Goal: Task Accomplishment & Management: Manage account settings

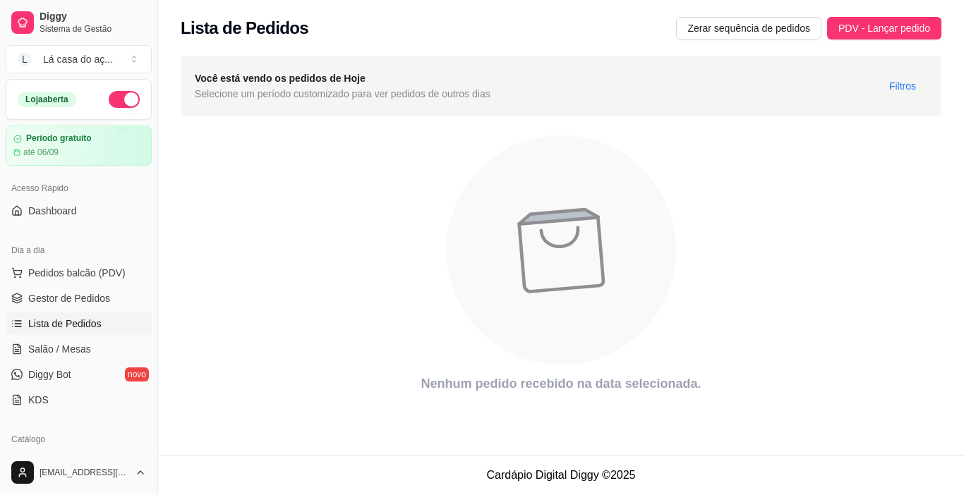
click at [571, 193] on icon "animation" at bounding box center [562, 251] width 230 height 230
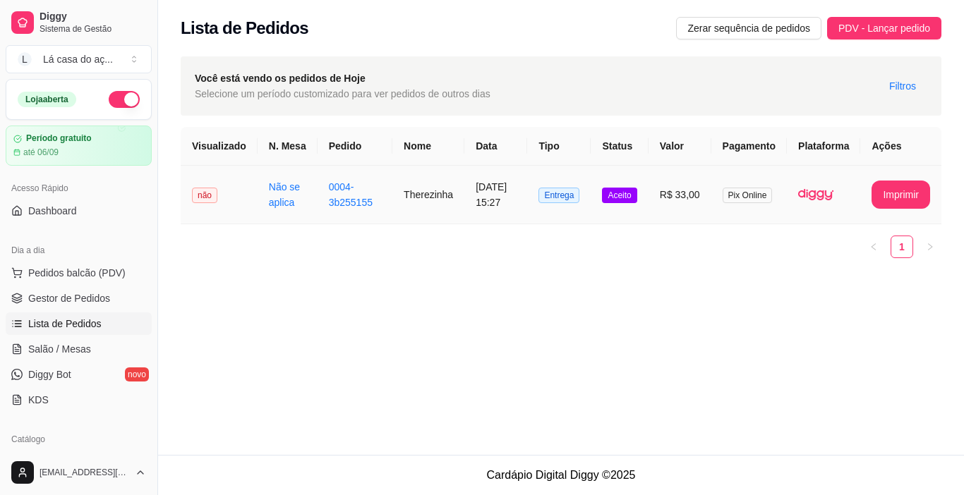
click at [626, 203] on span "Aceito" at bounding box center [619, 196] width 35 height 16
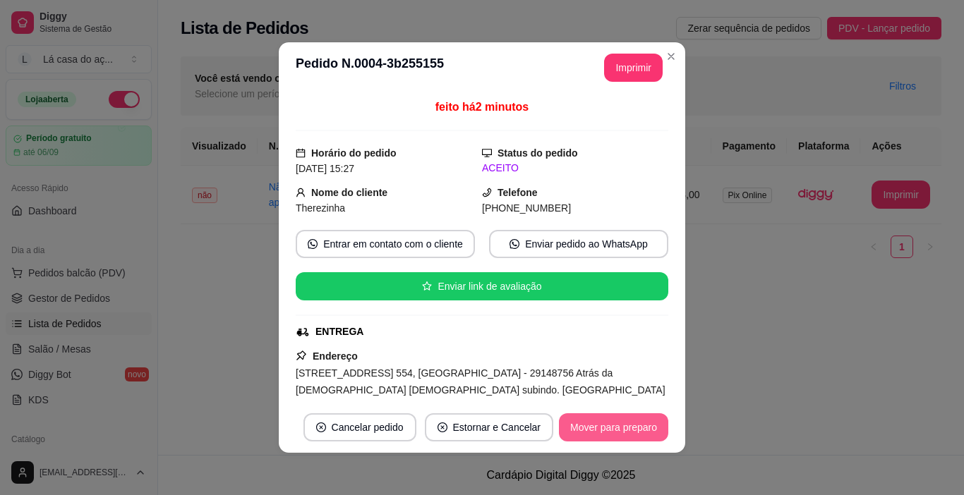
click at [600, 430] on button "Mover para preparo" at bounding box center [613, 428] width 109 height 28
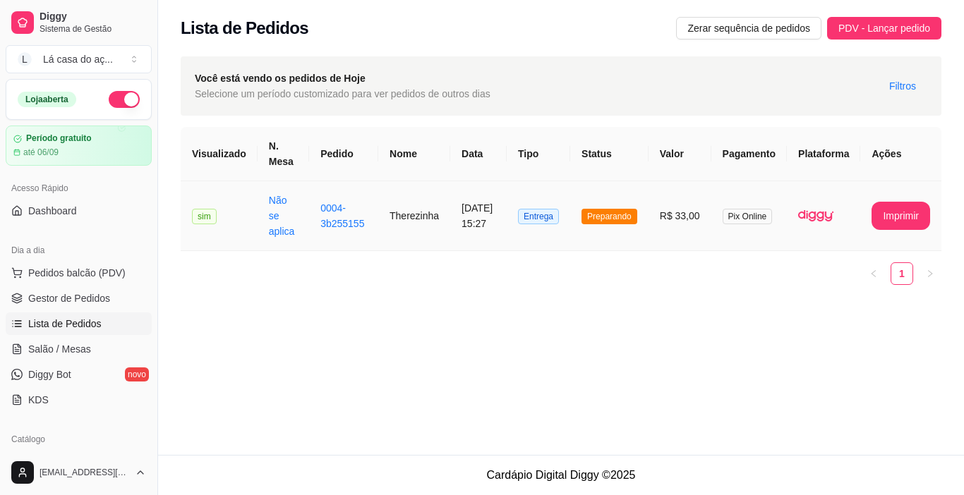
click at [398, 222] on td "Therezinha" at bounding box center [414, 216] width 72 height 70
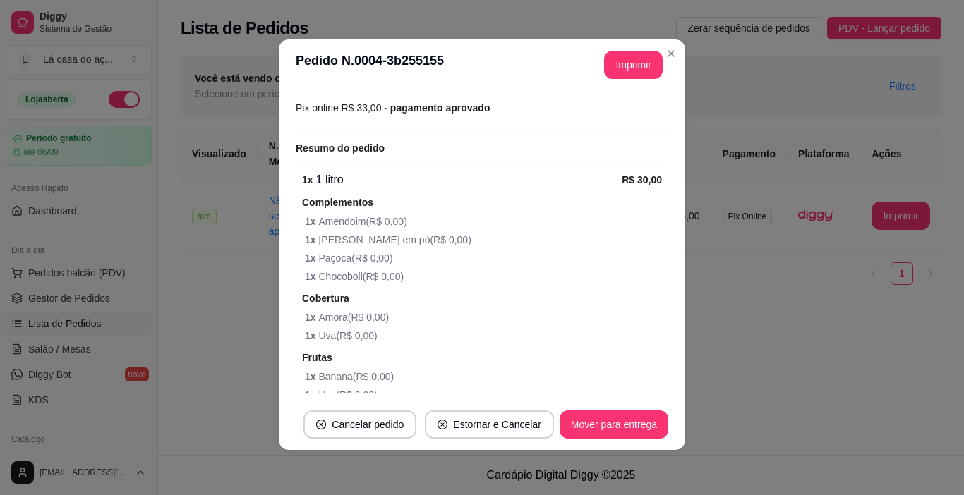
scroll to position [482, 0]
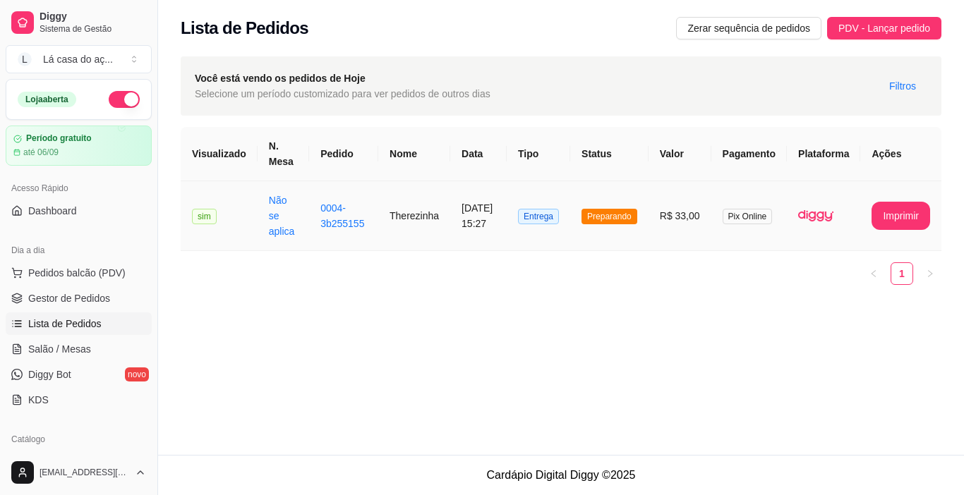
click at [398, 223] on td "Therezinha" at bounding box center [414, 216] width 72 height 70
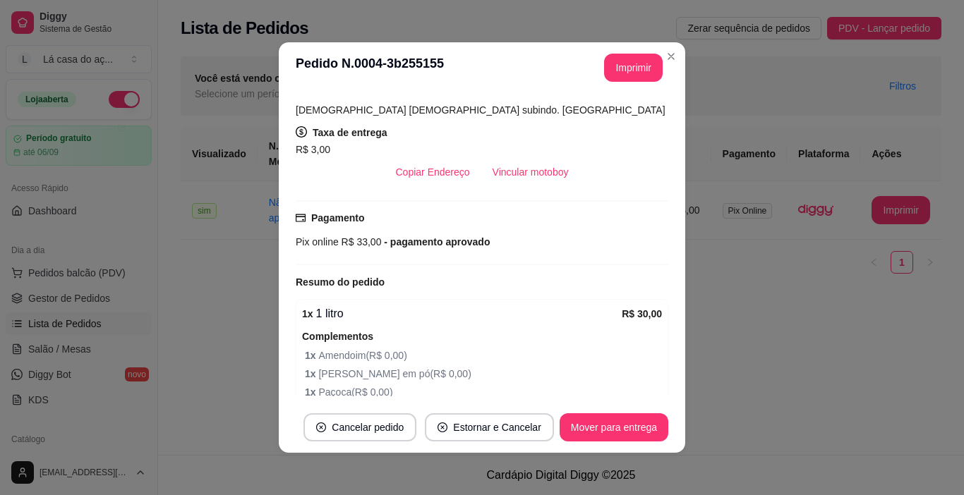
scroll to position [282, 0]
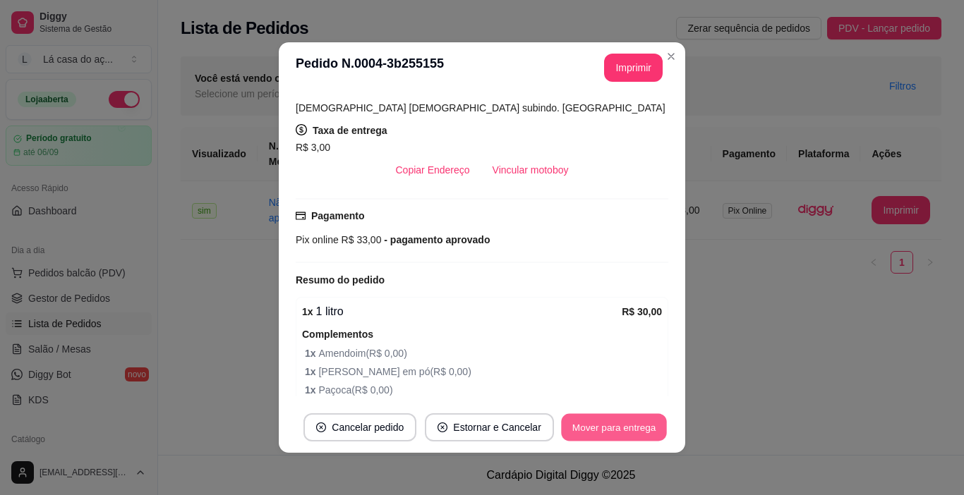
click at [590, 433] on button "Mover para entrega" at bounding box center [614, 428] width 106 height 28
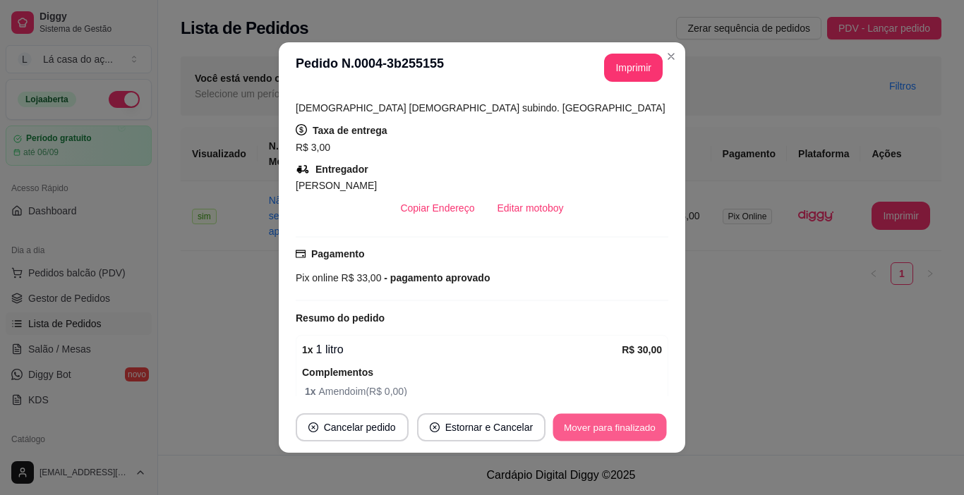
click at [591, 430] on button "Mover para finalizado" at bounding box center [610, 428] width 114 height 28
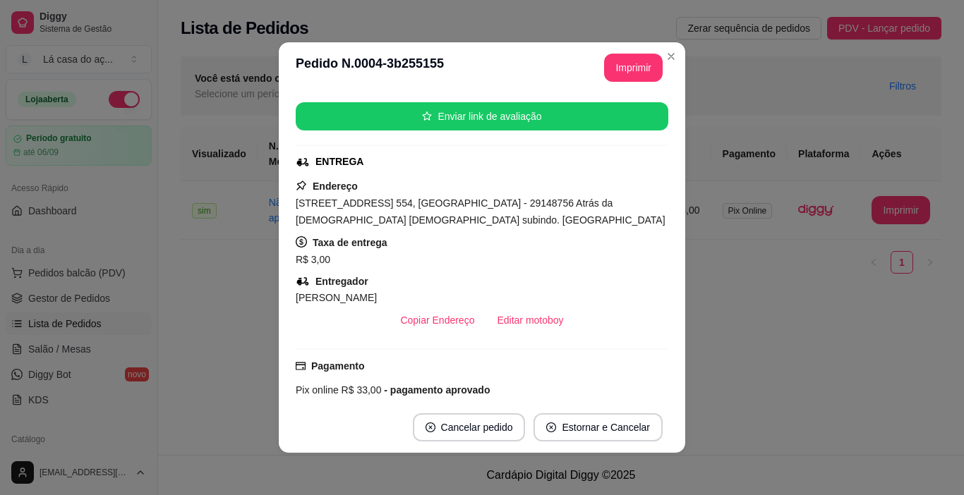
scroll to position [64, 0]
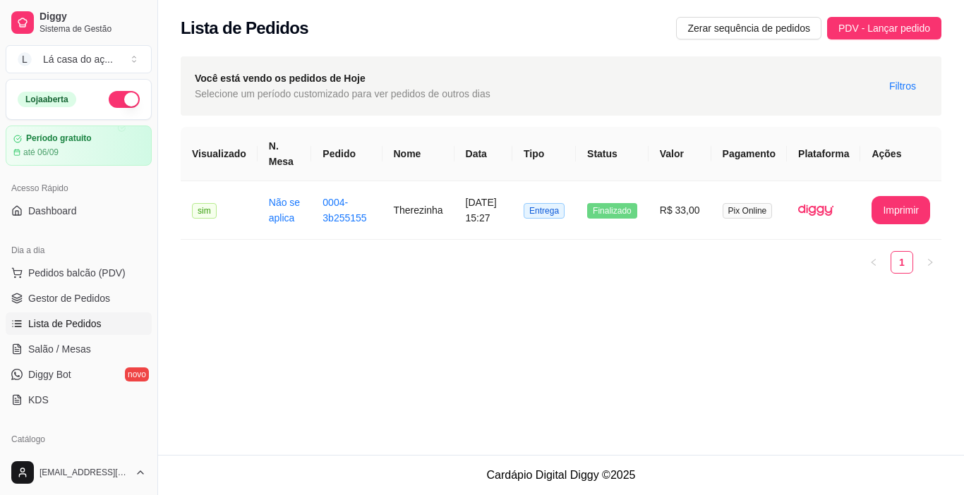
click at [690, 302] on div "**********" at bounding box center [561, 175] width 806 height 254
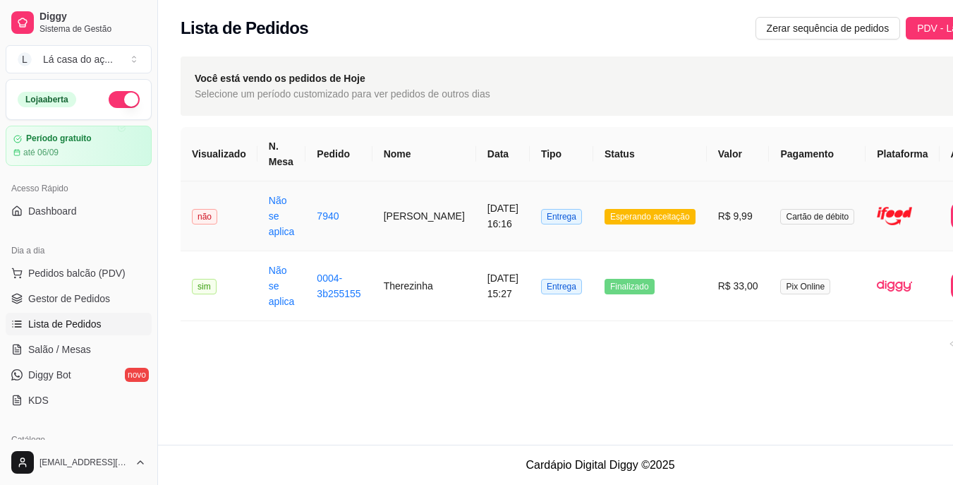
click at [594, 191] on td "Esperando aceitação" at bounding box center [651, 216] width 114 height 70
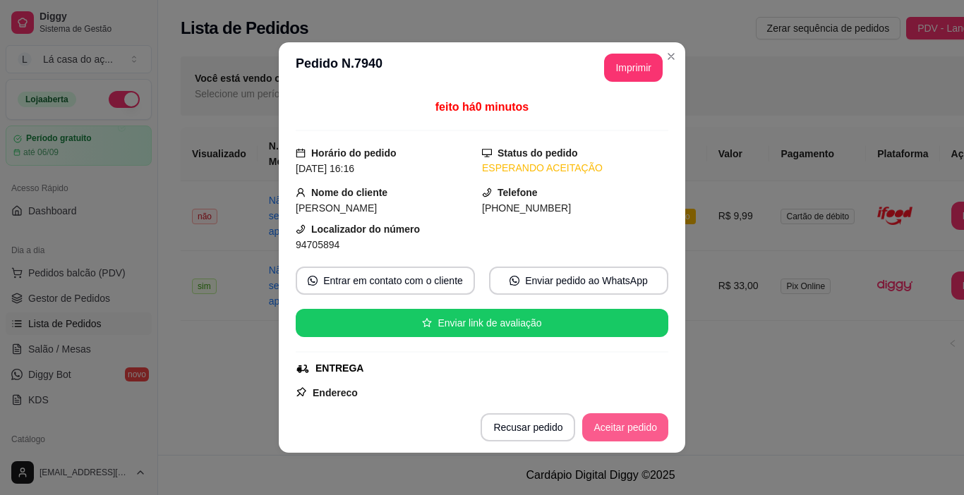
click at [631, 428] on button "Aceitar pedido" at bounding box center [625, 428] width 86 height 28
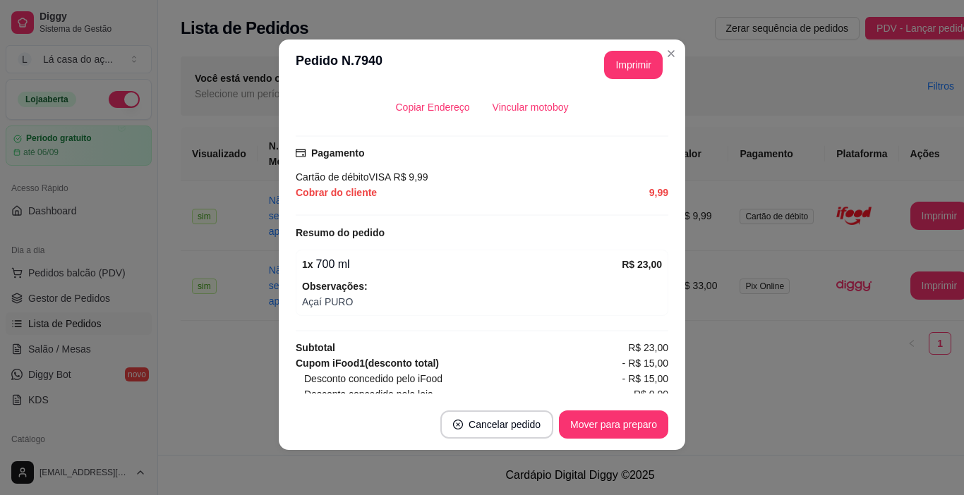
scroll to position [450, 0]
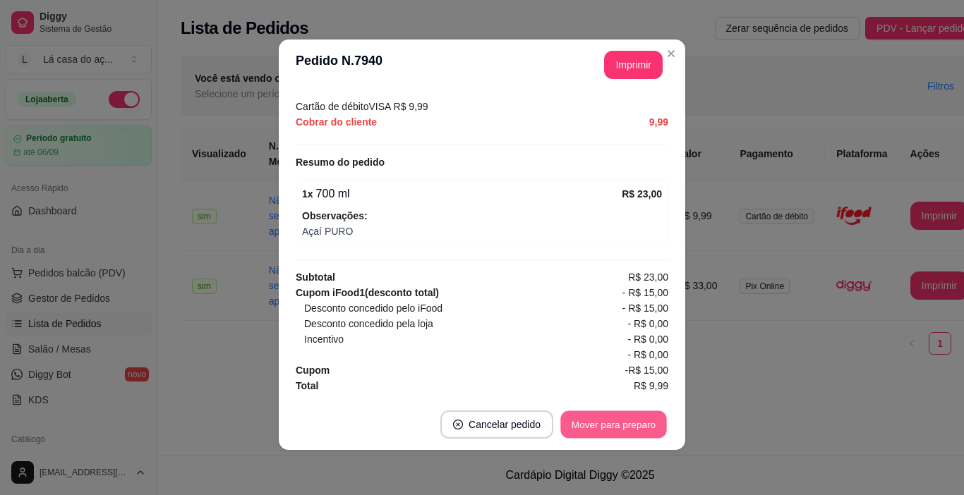
click at [625, 421] on button "Mover para preparo" at bounding box center [613, 425] width 106 height 28
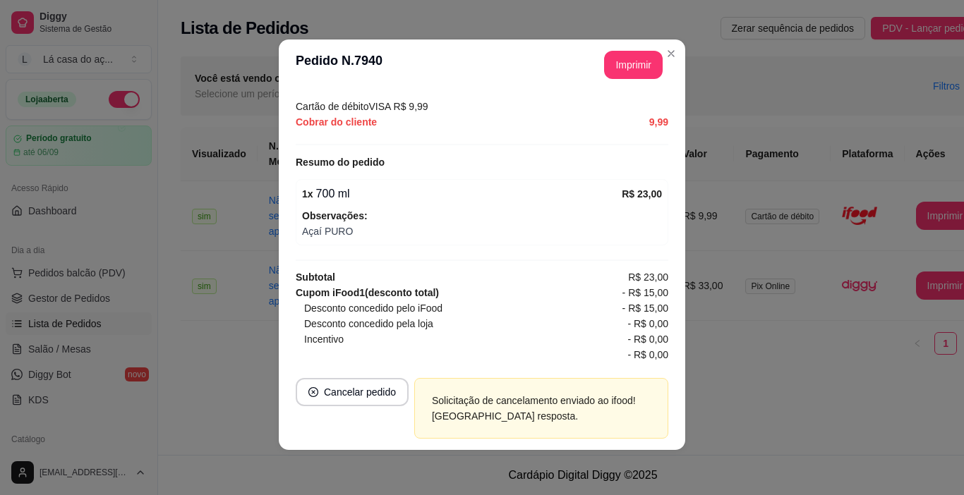
click at [340, 354] on div "- R$ 0,00" at bounding box center [486, 355] width 364 height 16
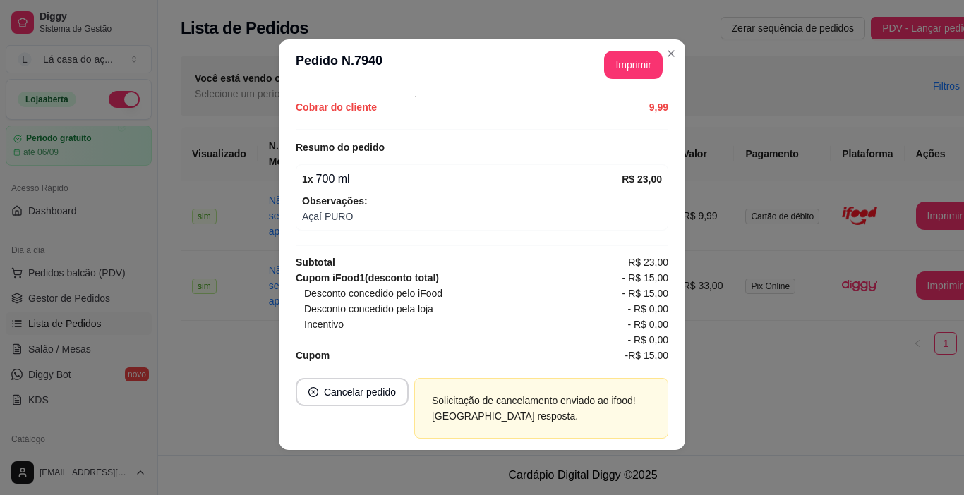
scroll to position [482, 0]
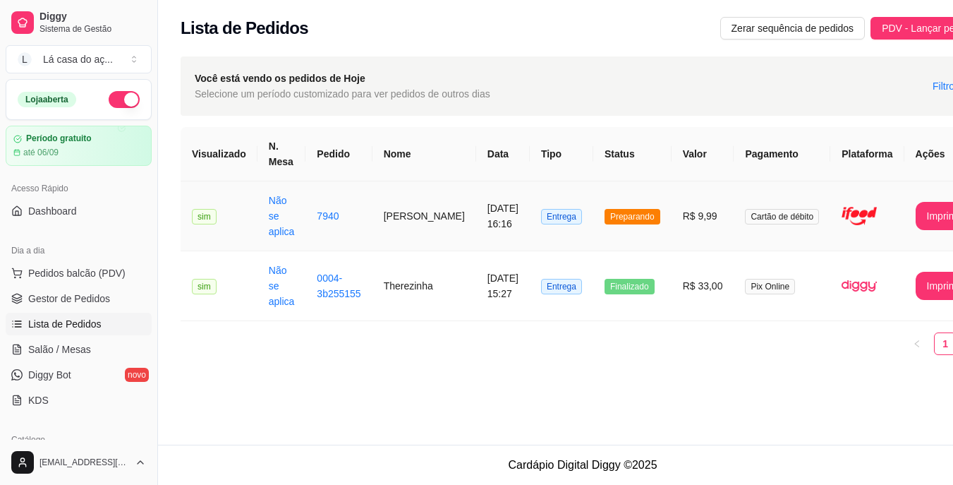
click at [601, 207] on td "Preparando" at bounding box center [633, 216] width 78 height 70
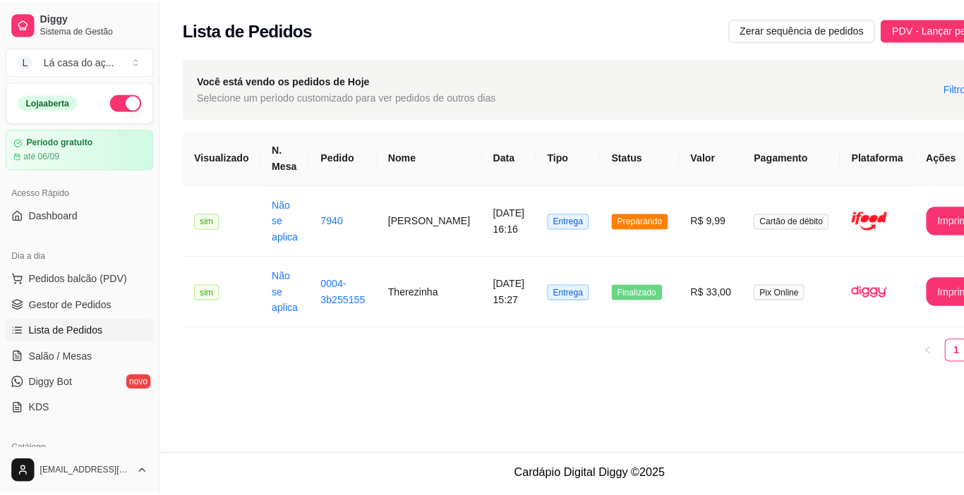
scroll to position [0, 0]
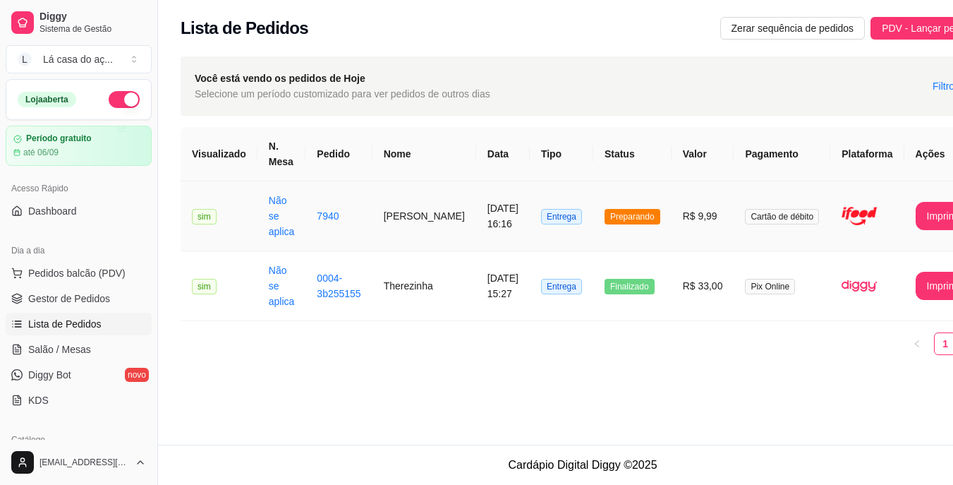
click at [619, 218] on span "Preparando" at bounding box center [633, 217] width 56 height 16
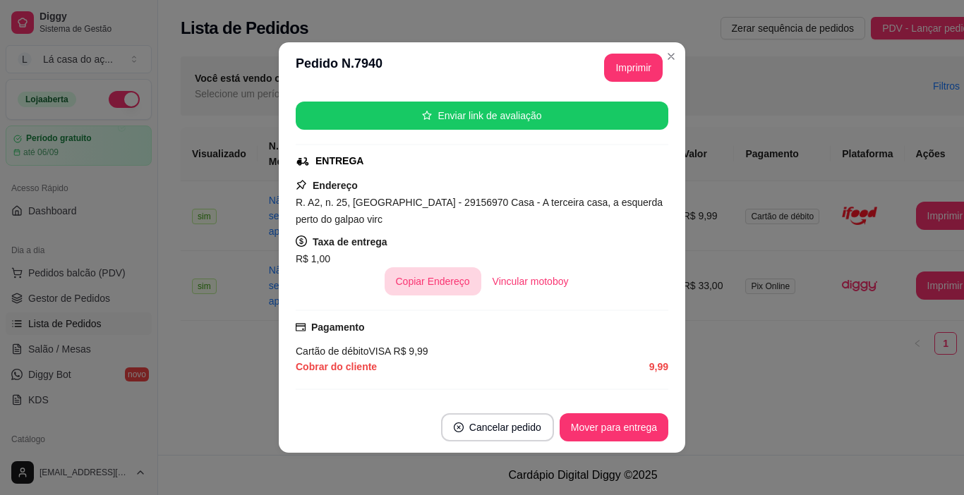
scroll to position [212, 0]
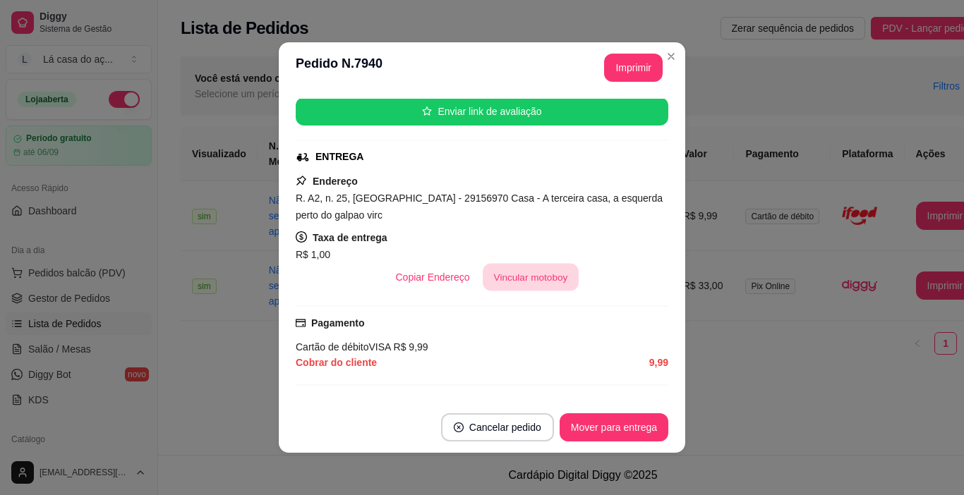
click at [508, 285] on button "Vincular motoboy" at bounding box center [531, 278] width 96 height 28
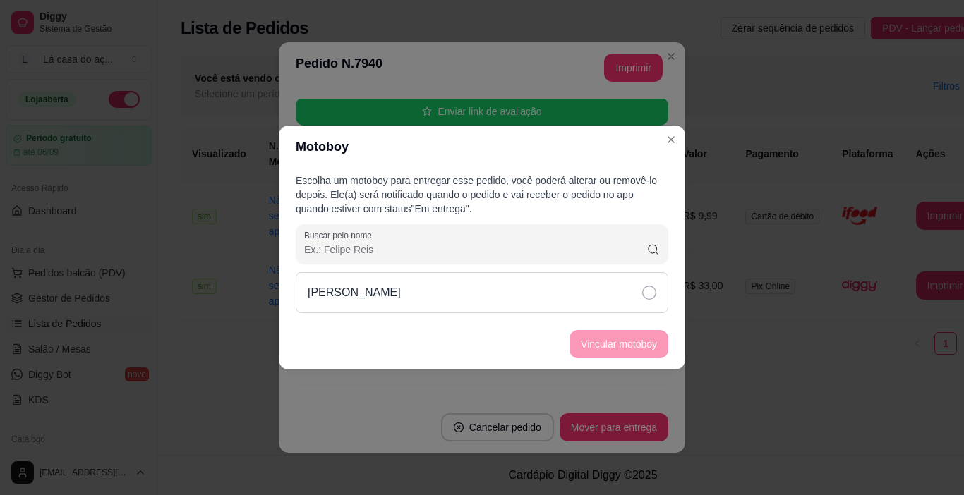
click at [646, 289] on icon at bounding box center [649, 293] width 14 height 14
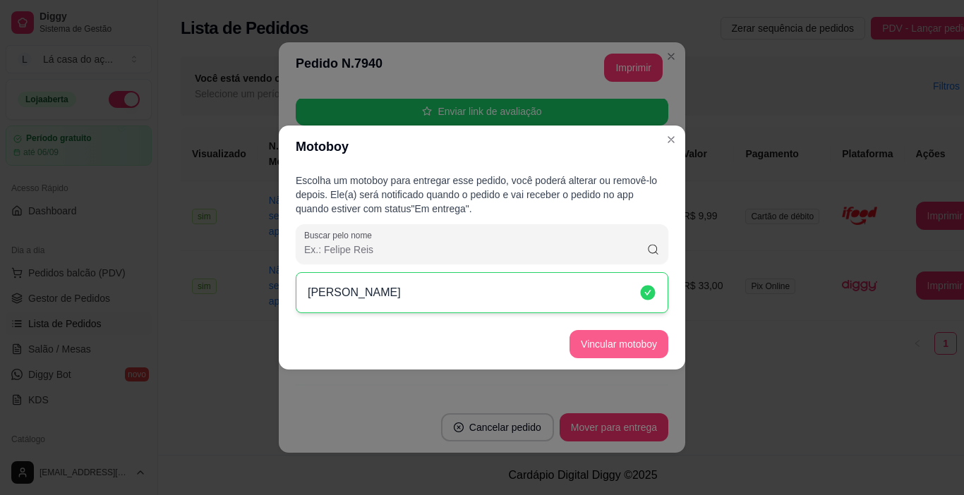
click at [634, 341] on button "Vincular motoboy" at bounding box center [619, 344] width 99 height 28
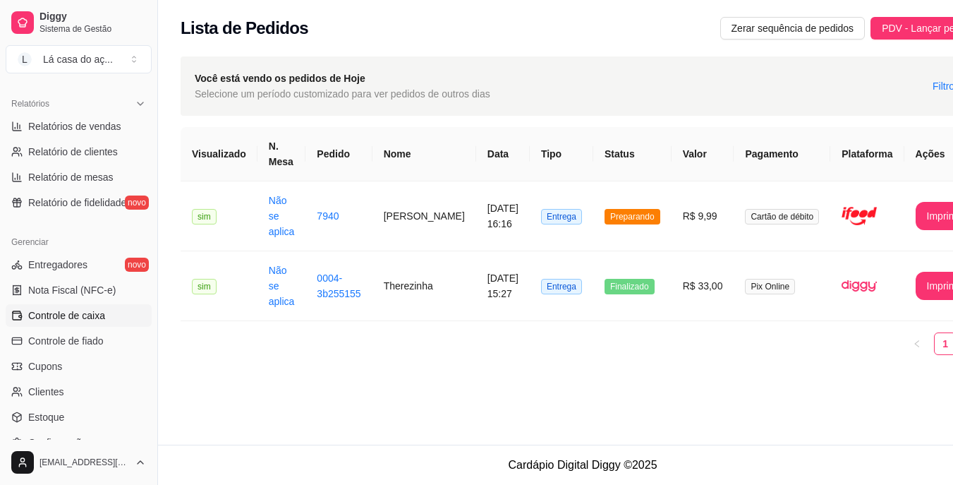
scroll to position [494, 0]
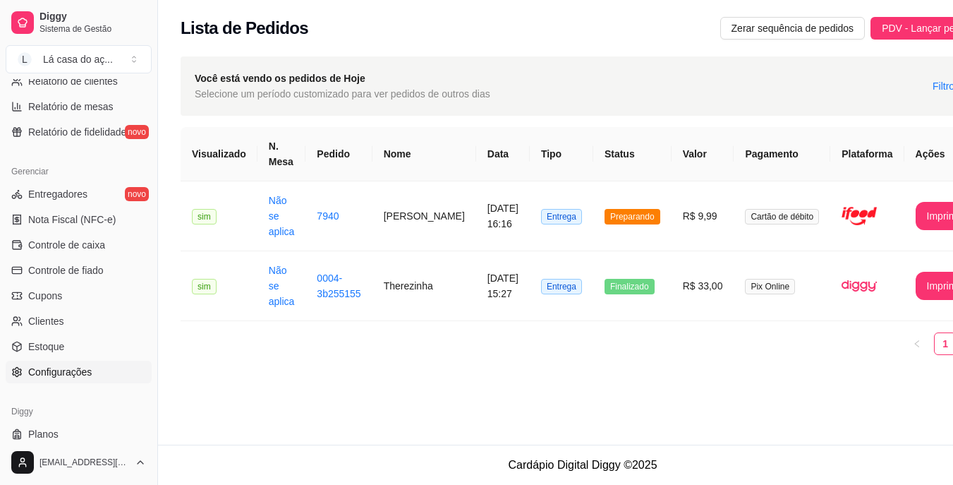
click at [59, 372] on span "Configurações" at bounding box center [60, 372] width 64 height 14
